Goal: Use online tool/utility: Utilize a website feature to perform a specific function

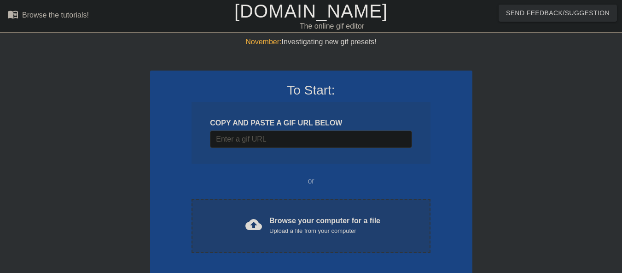
click at [304, 225] on div "Browse your computer for a file Upload a file from your computer" at bounding box center [324, 225] width 111 height 20
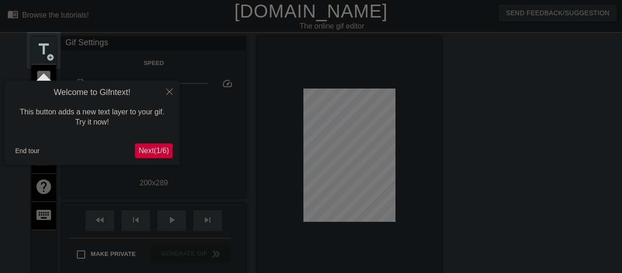
scroll to position [23, 0]
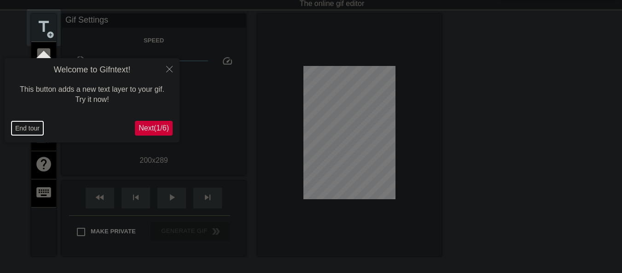
click at [28, 127] on button "End tour" at bounding box center [28, 128] width 32 height 14
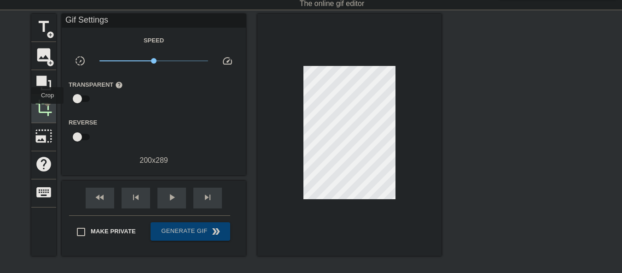
click at [47, 110] on span "crop" at bounding box center [44, 108] width 18 height 18
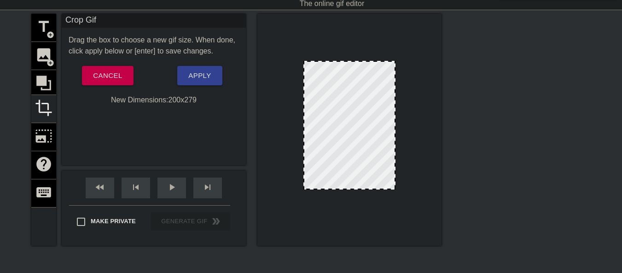
click at [348, 188] on div at bounding box center [349, 188] width 90 height 5
click at [199, 68] on button "Apply" at bounding box center [199, 75] width 45 height 19
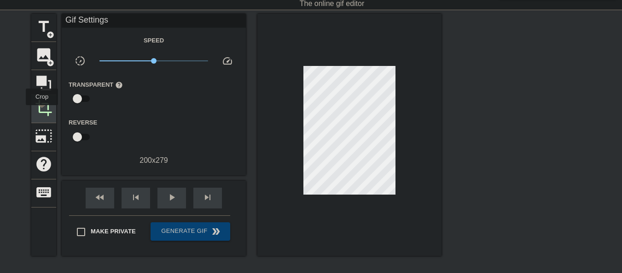
click at [42, 111] on span "crop" at bounding box center [44, 108] width 18 height 18
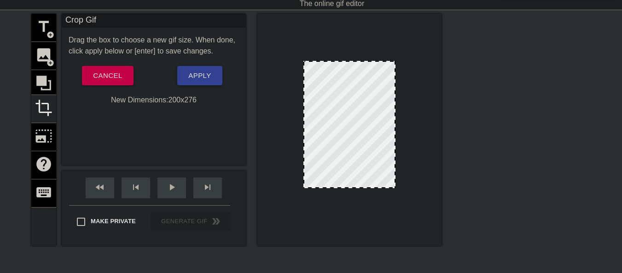
click at [350, 187] on div at bounding box center [349, 187] width 90 height 5
click at [206, 80] on span "Apply" at bounding box center [199, 76] width 23 height 12
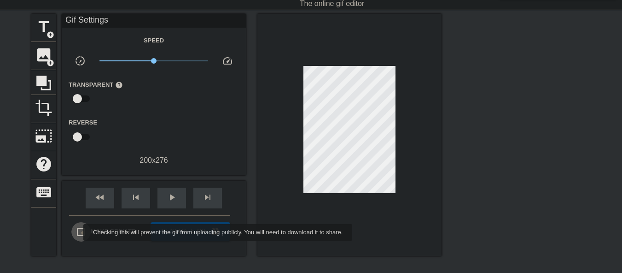
click at [77, 232] on input "Make Private" at bounding box center [80, 231] width 19 height 19
checkbox input "true"
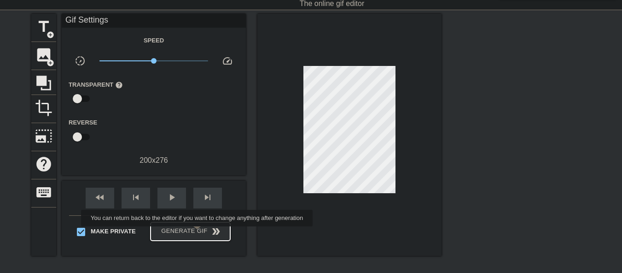
click at [198, 233] on span "Generate Gif double_arrow" at bounding box center [190, 231] width 72 height 11
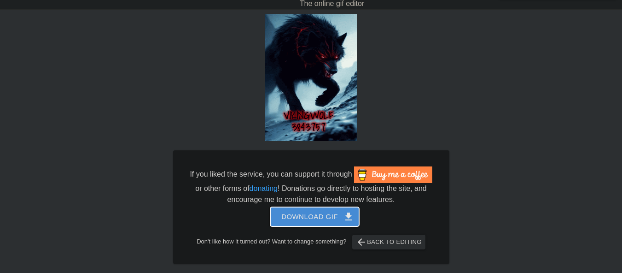
click at [294, 217] on span "Download gif get_app" at bounding box center [314, 216] width 67 height 12
